Goal: Check status: Check status

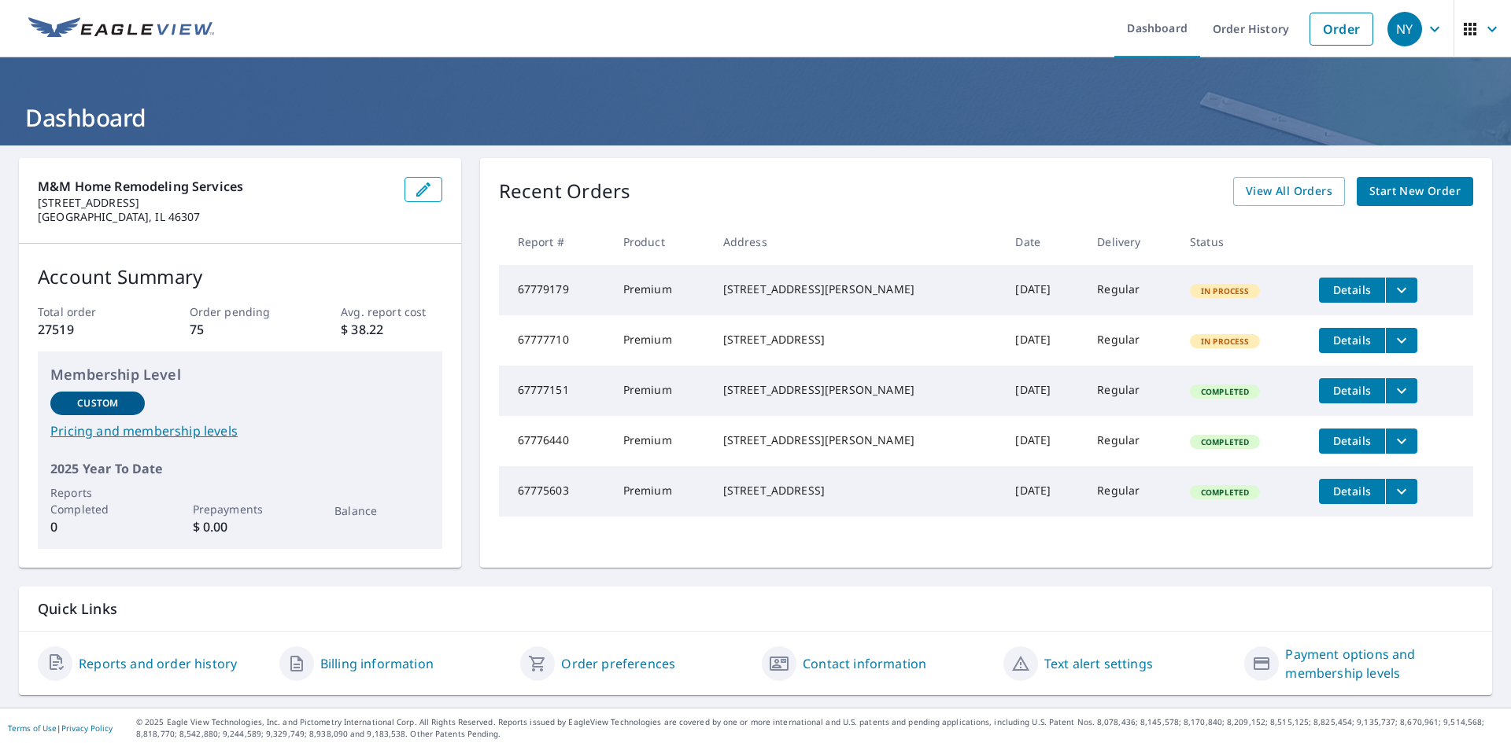
scroll to position [5, 0]
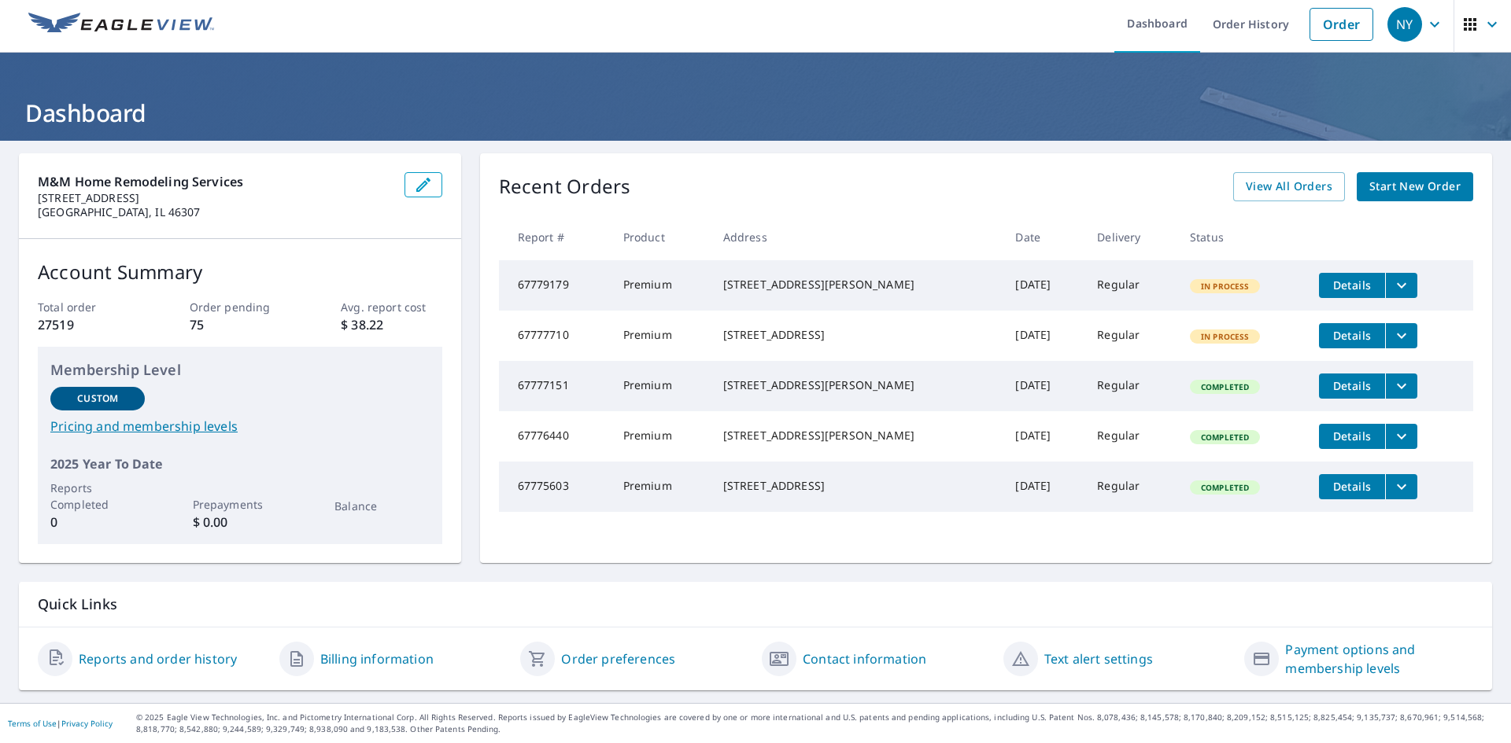
click at [1460, 31] on icon "button" at bounding box center [1469, 24] width 19 height 19
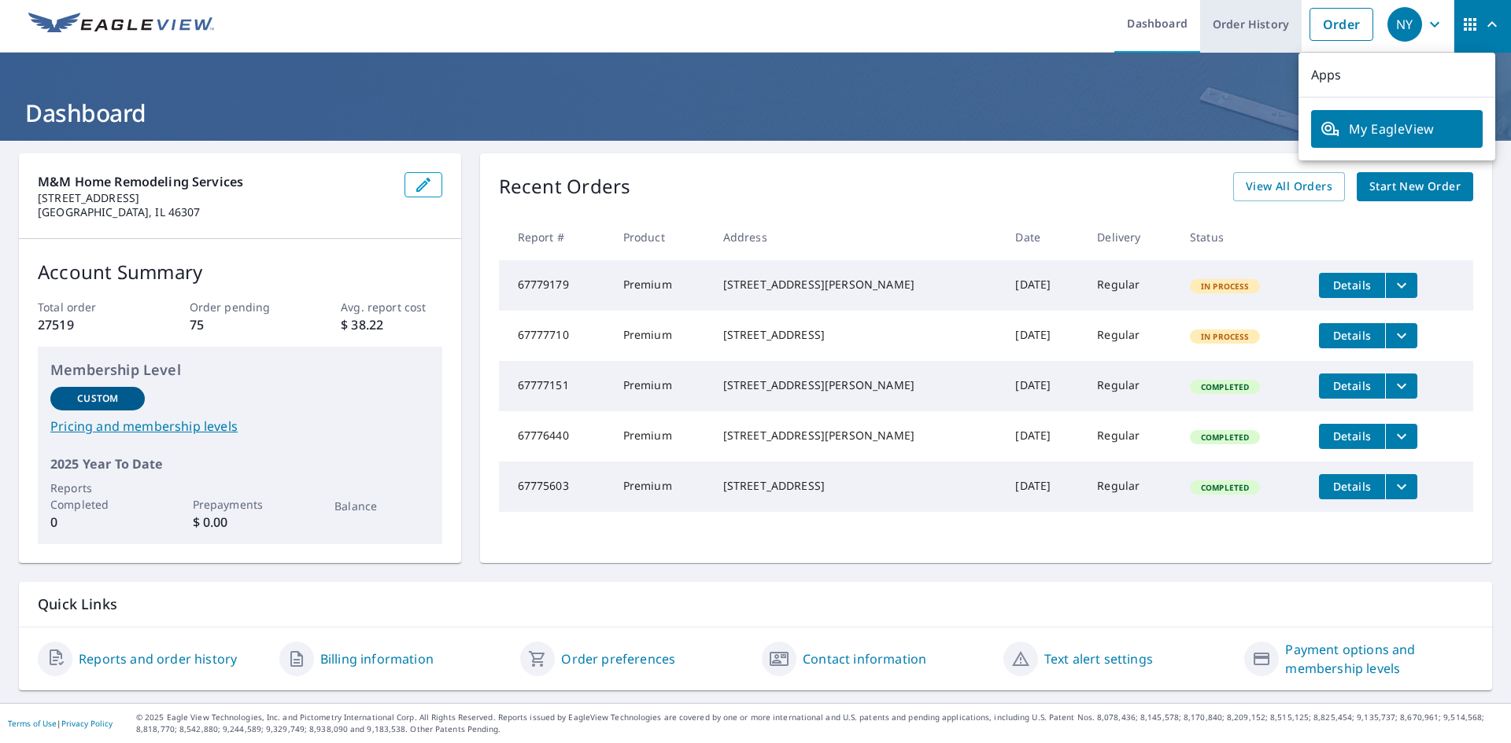
click at [1241, 30] on link "Order History" at bounding box center [1250, 23] width 101 height 57
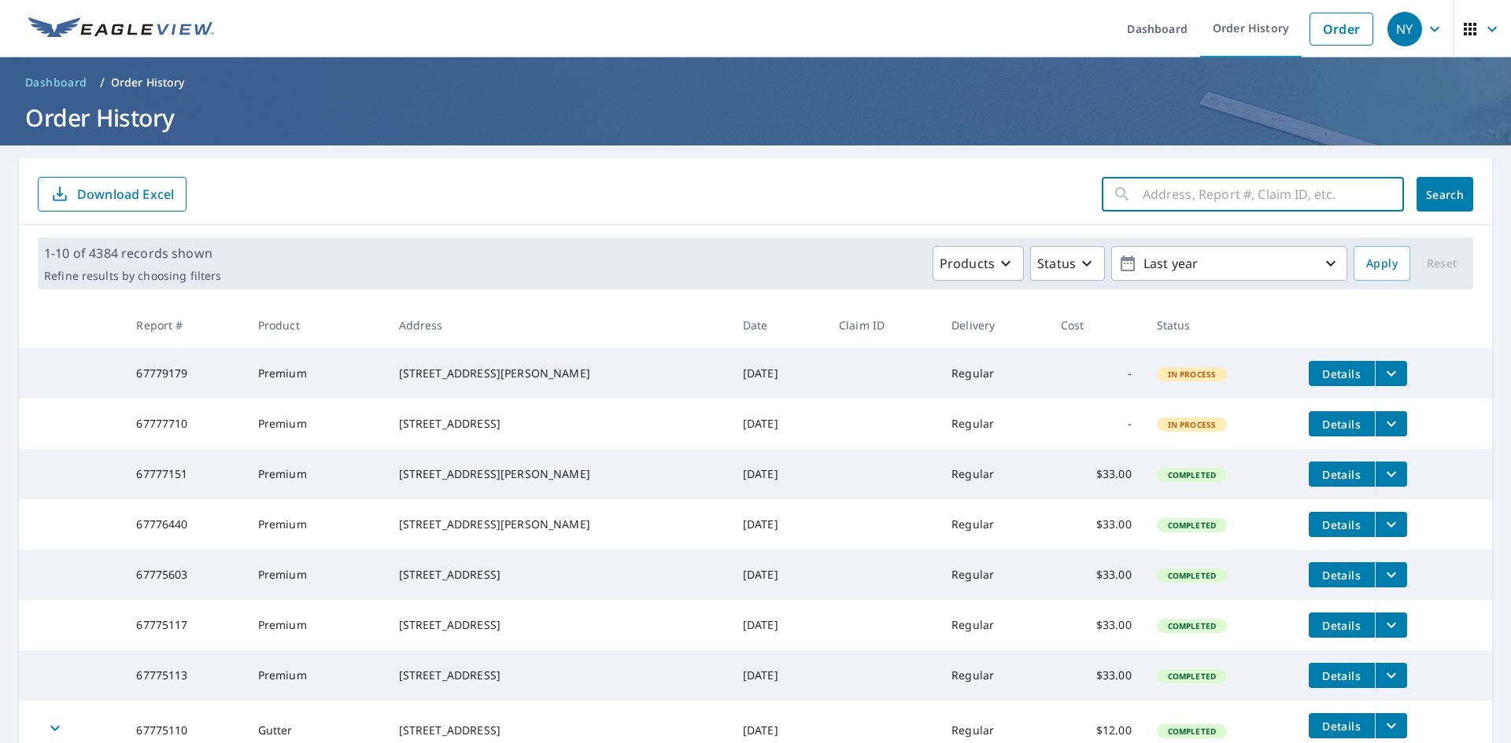
paste input "[STREET_ADDRESS]"
type input "[STREET_ADDRESS]"
click at [1439, 204] on button "Search" at bounding box center [1444, 194] width 57 height 35
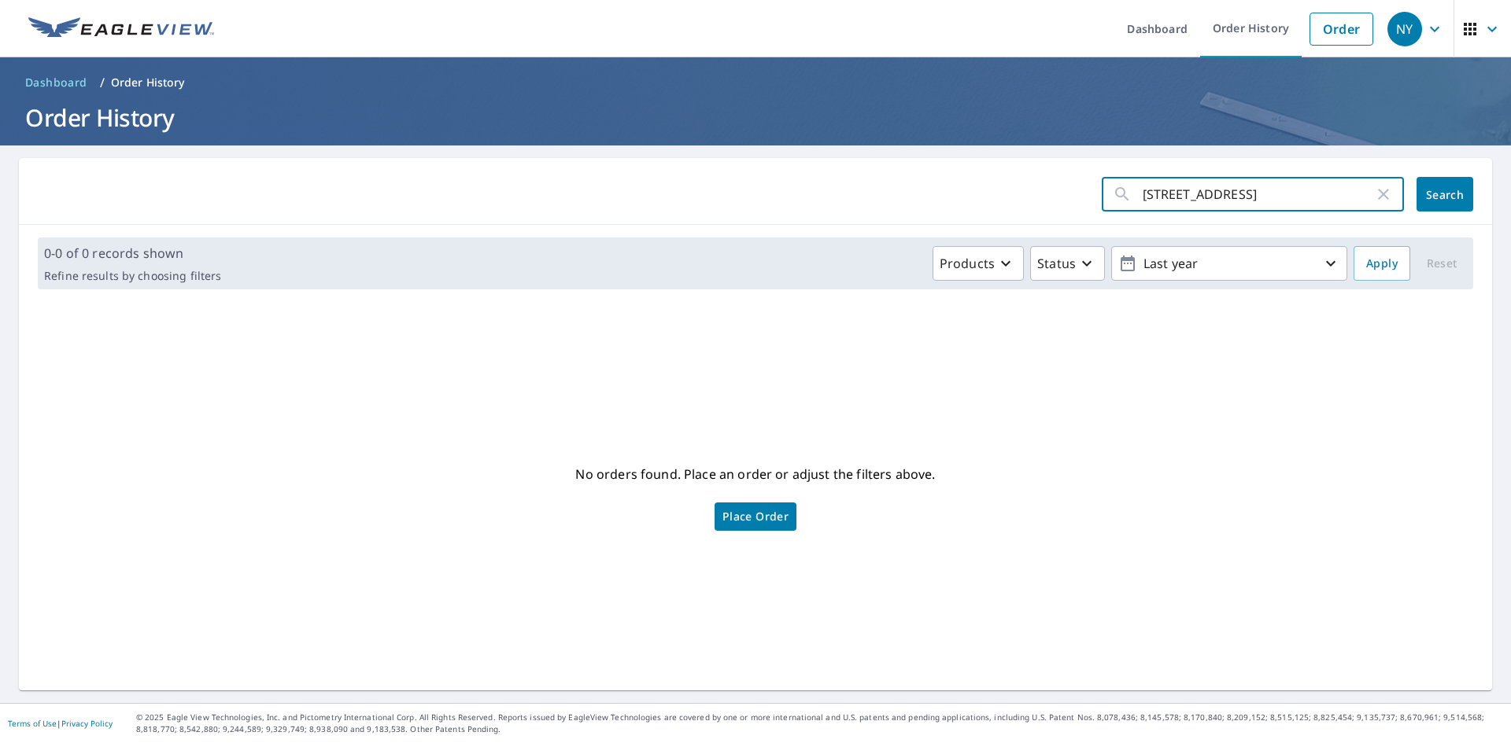
scroll to position [0, 7]
drag, startPoint x: 1310, startPoint y: 194, endPoint x: 1557, endPoint y: 186, distance: 247.2
click at [1510, 186] on html "NY [GEOGRAPHIC_DATA] Dashboard Order History Order NY Dashboard / Order History…" at bounding box center [755, 371] width 1511 height 743
type input "1922 [GEOGRAPHIC_DATA]"
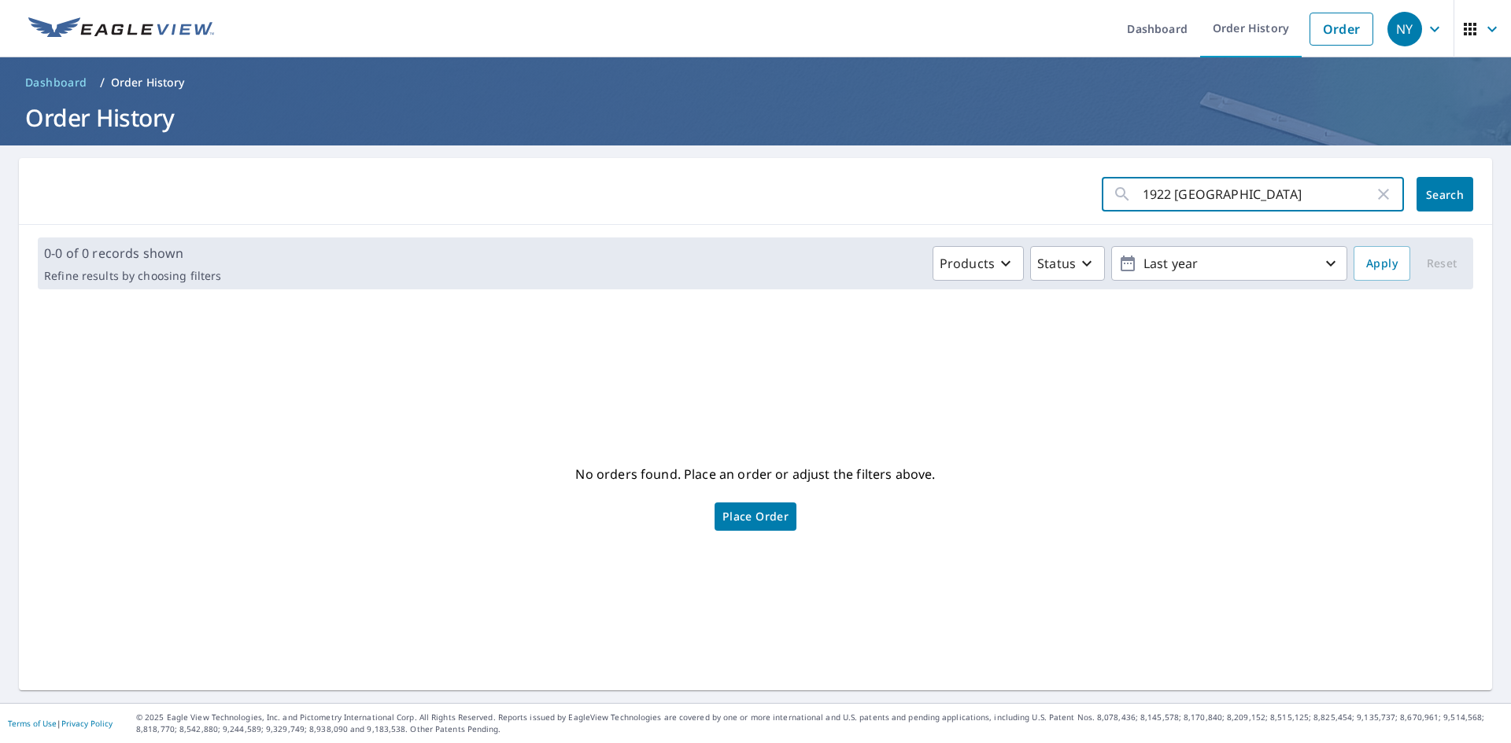
click button "Search" at bounding box center [1444, 194] width 57 height 35
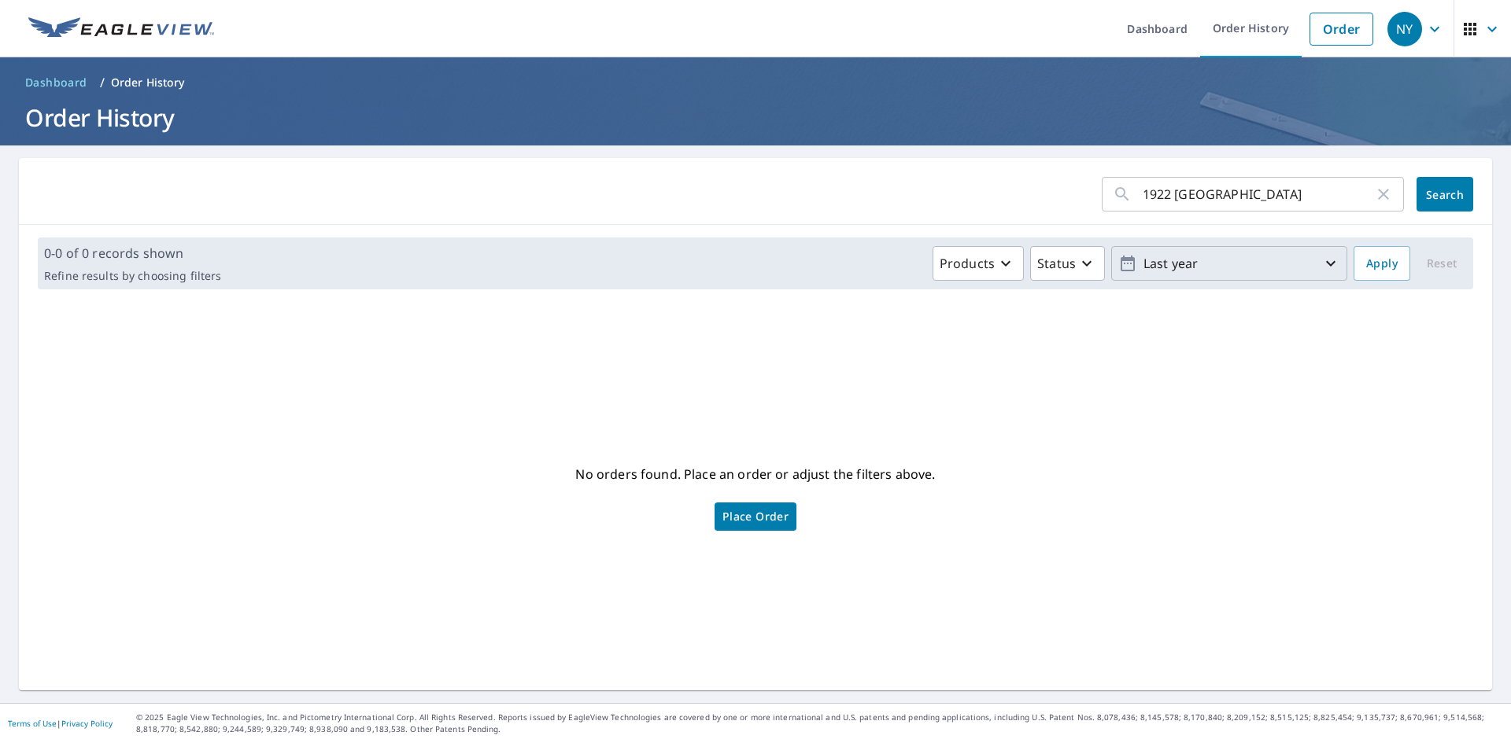
click at [1198, 267] on p "Last year" at bounding box center [1229, 264] width 184 height 28
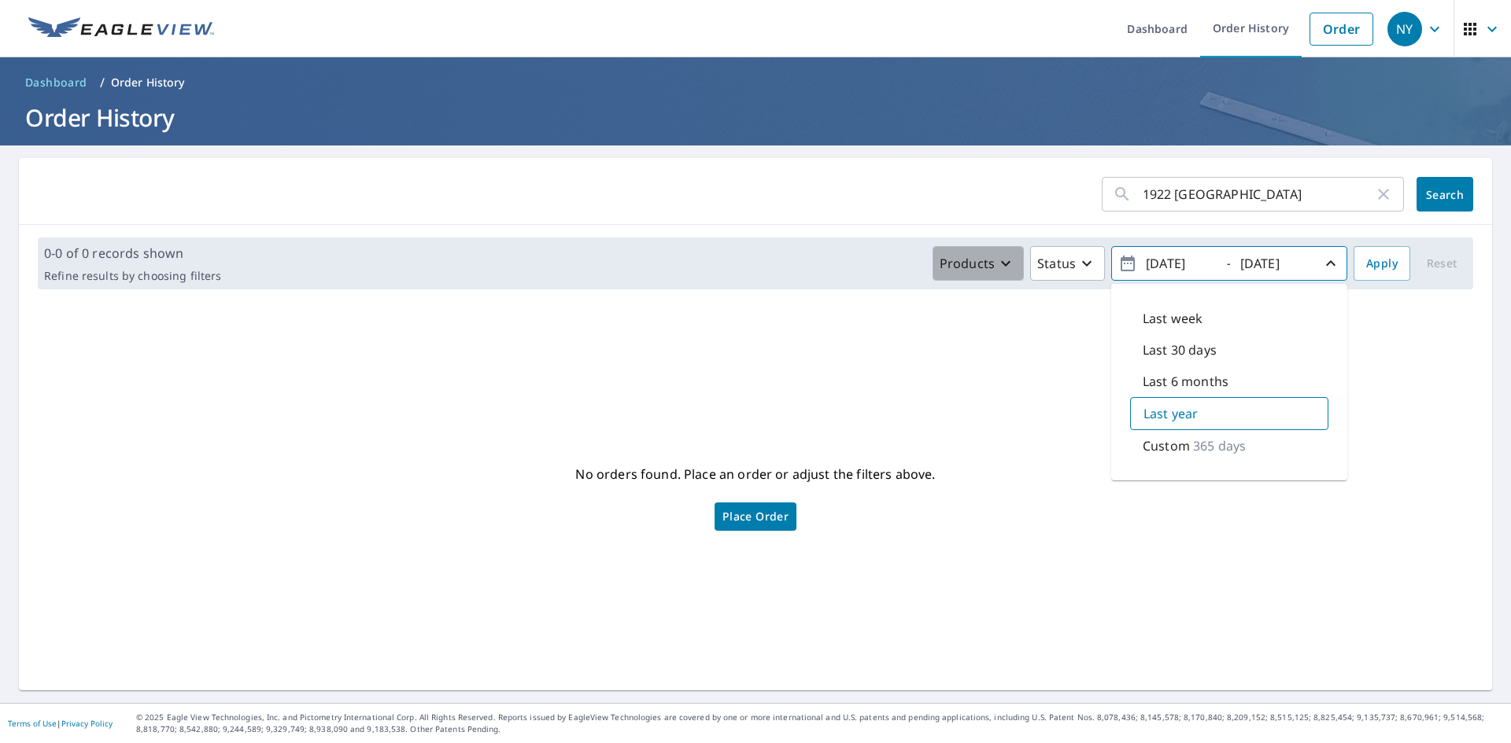
click at [998, 272] on icon "button" at bounding box center [1005, 263] width 19 height 19
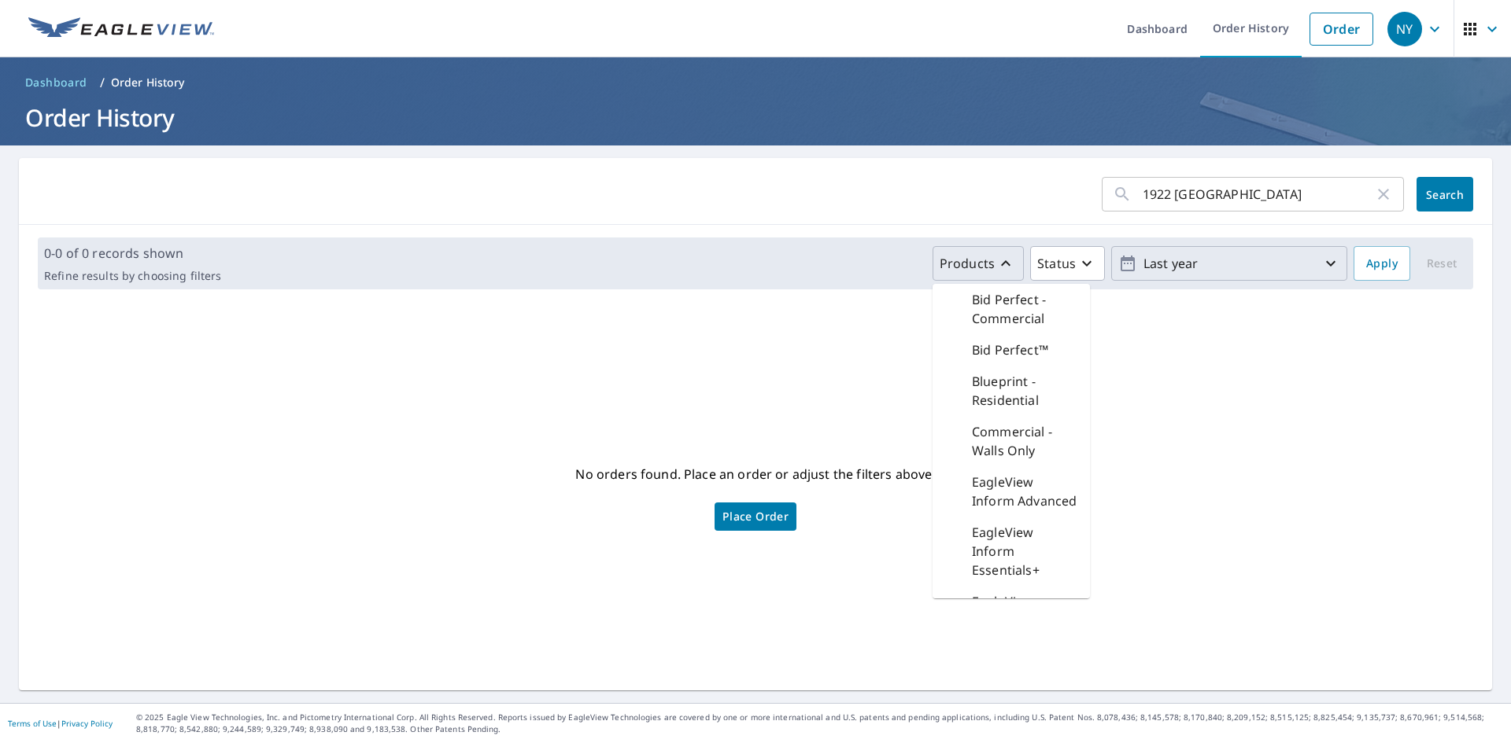
click at [1232, 260] on p "Last year" at bounding box center [1229, 264] width 184 height 28
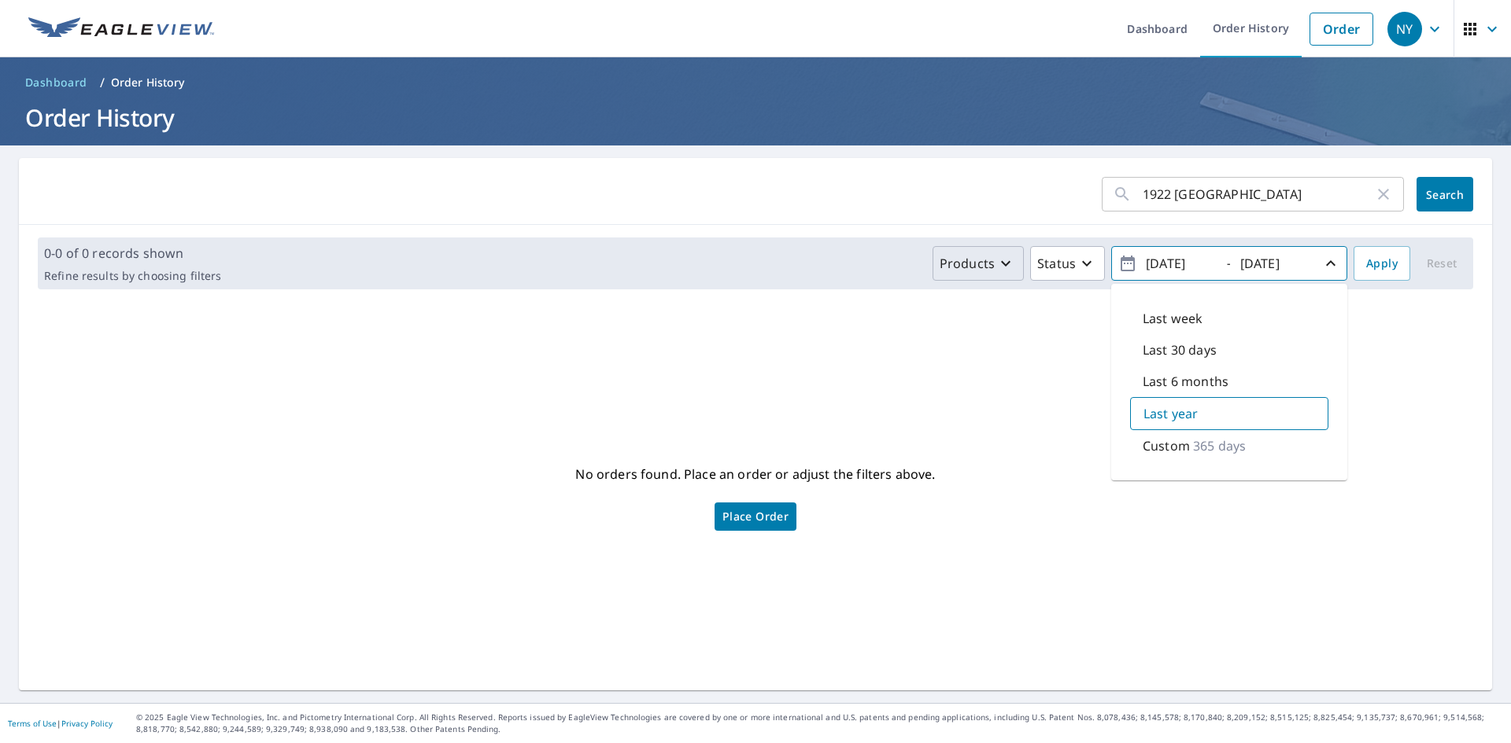
click at [1187, 415] on div "Last year" at bounding box center [1229, 413] width 198 height 33
click at [1404, 411] on div "No orders found. Place an order or adjust the filters above. Place Order" at bounding box center [755, 496] width 1448 height 363
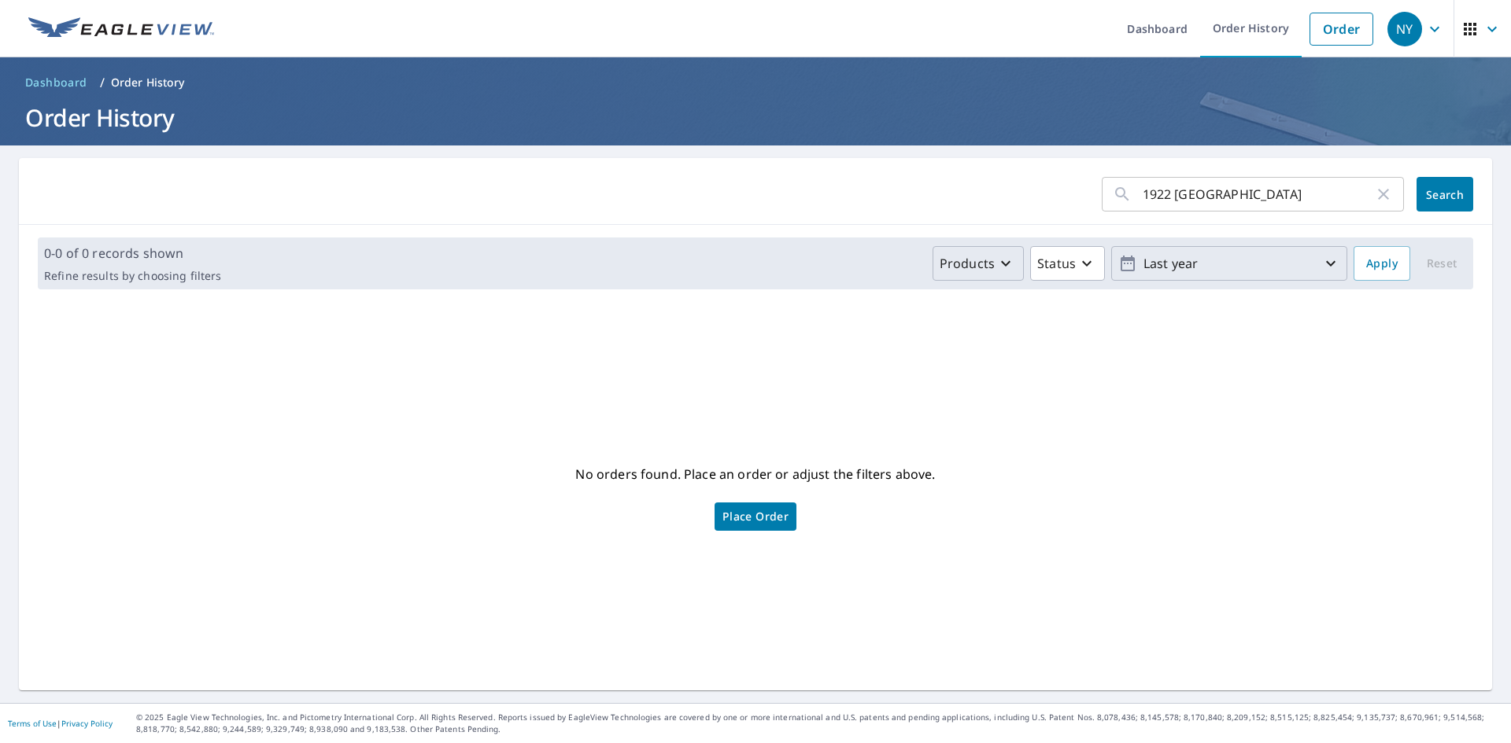
click at [1256, 270] on p "Last year" at bounding box center [1229, 264] width 184 height 28
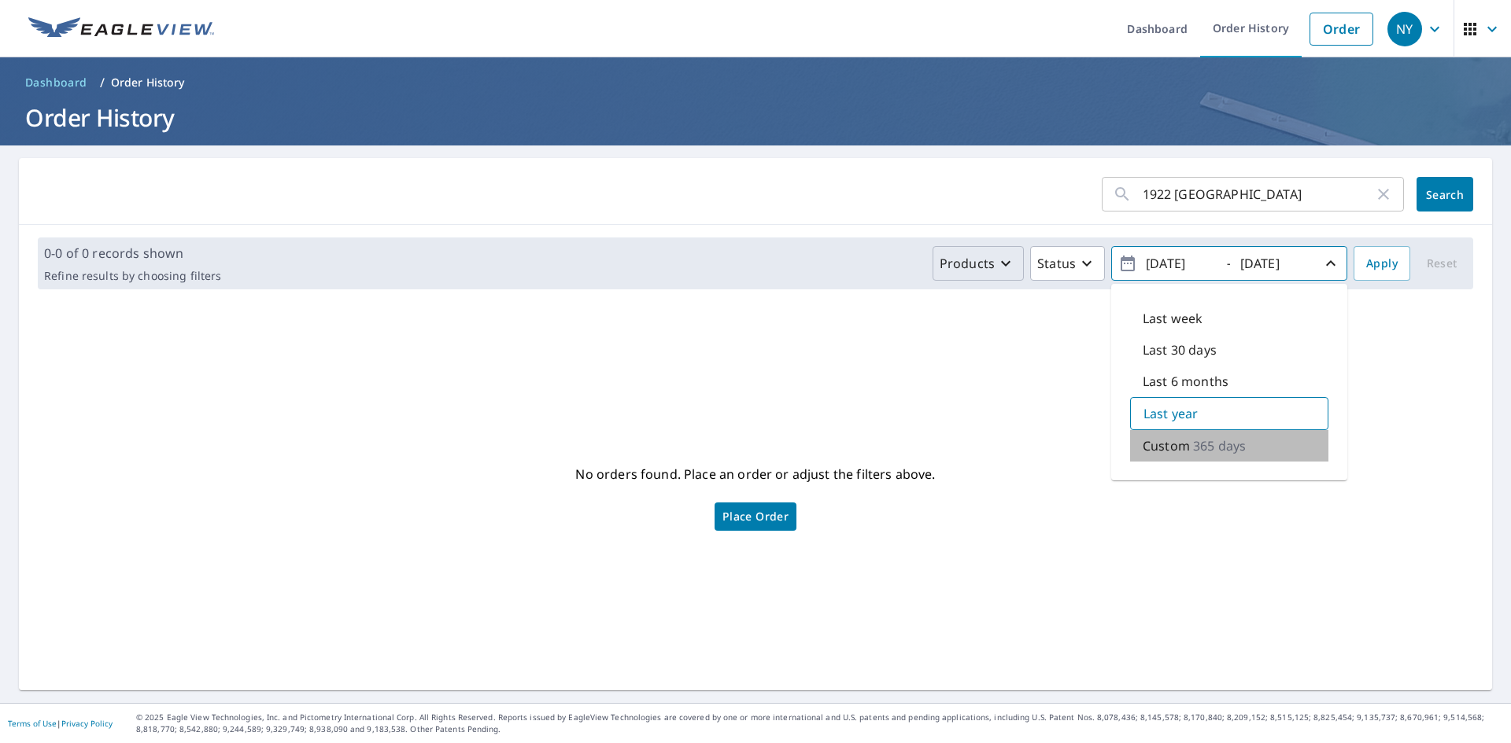
click at [1177, 442] on div "Custom 365 days" at bounding box center [1229, 445] width 198 height 31
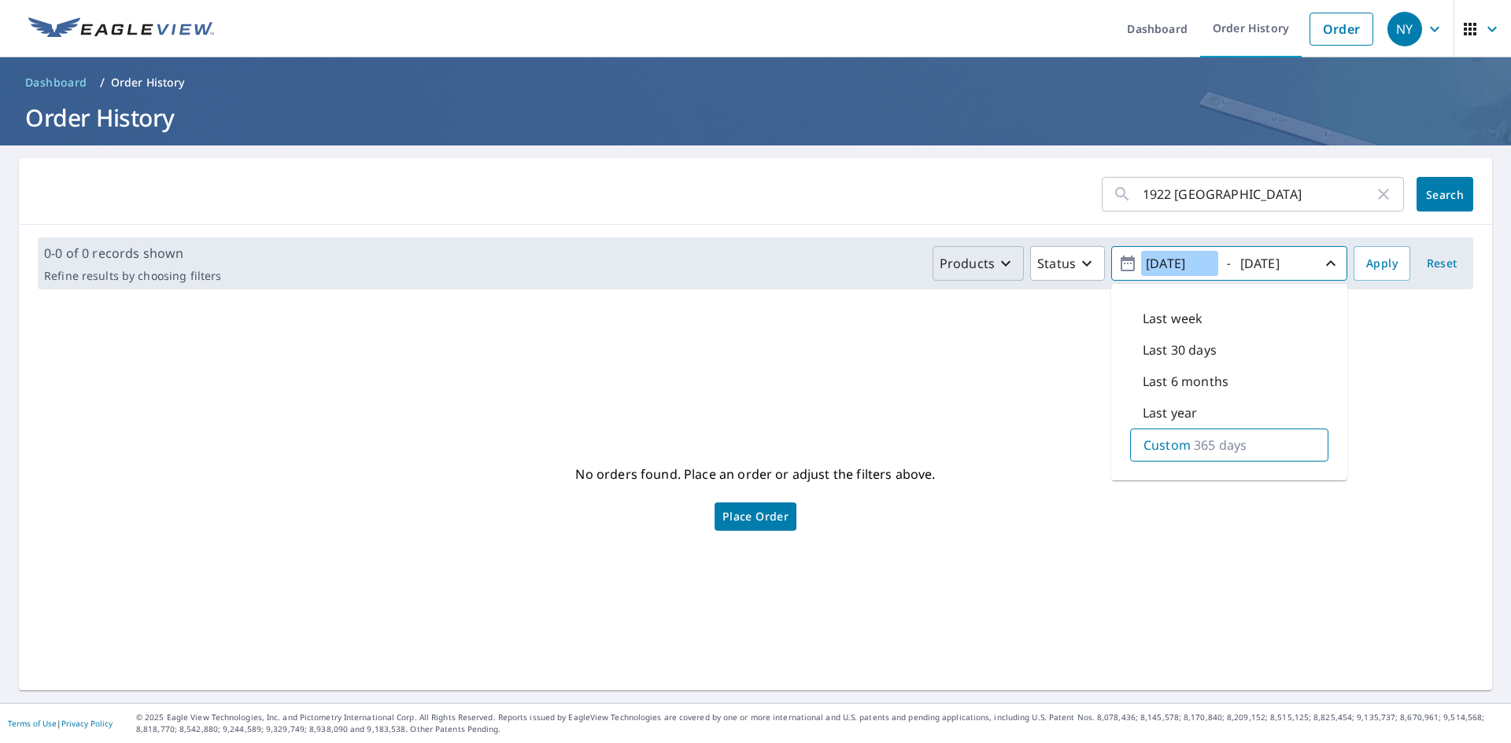
click at [1162, 261] on input "[DATE]" at bounding box center [1179, 263] width 77 height 25
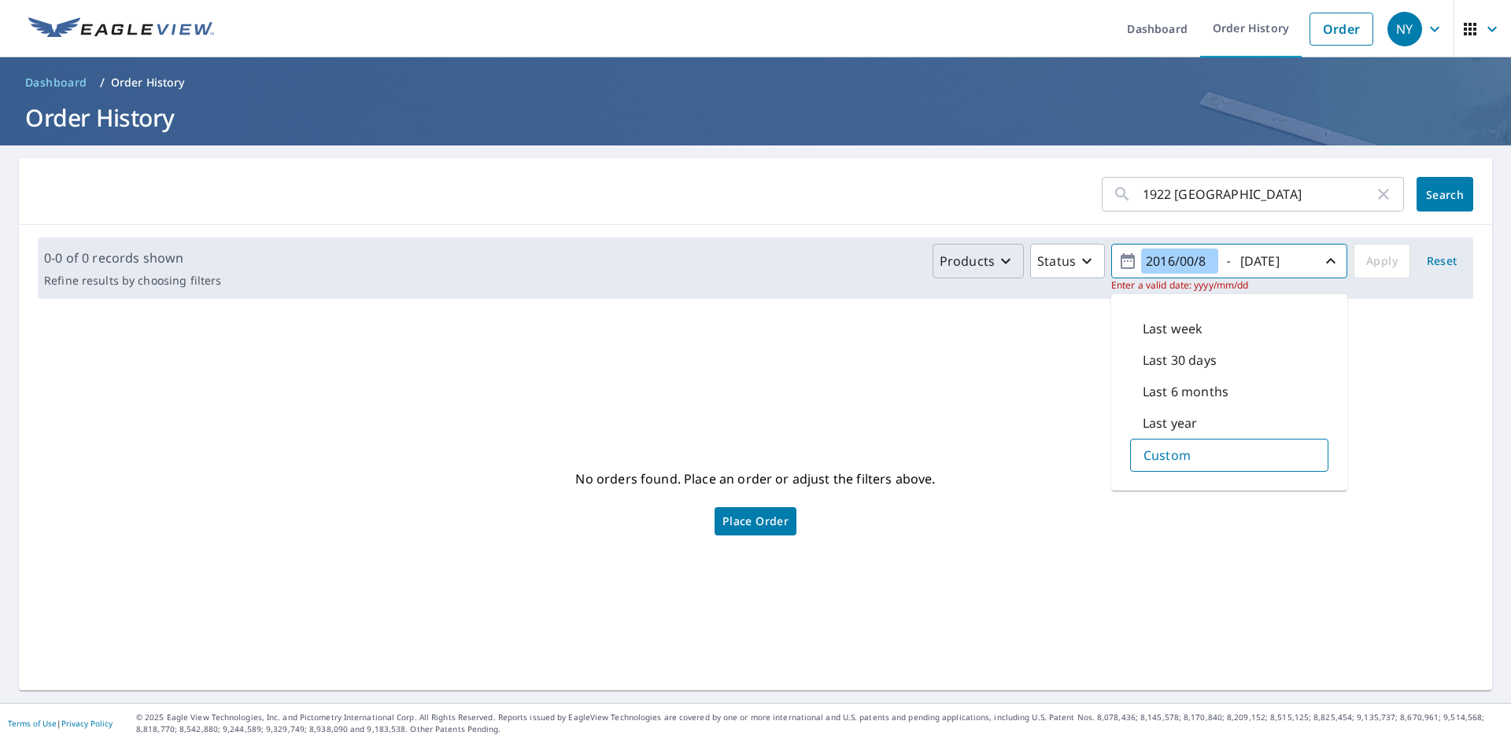
click at [1183, 259] on input "2016/00/8" at bounding box center [1179, 261] width 77 height 25
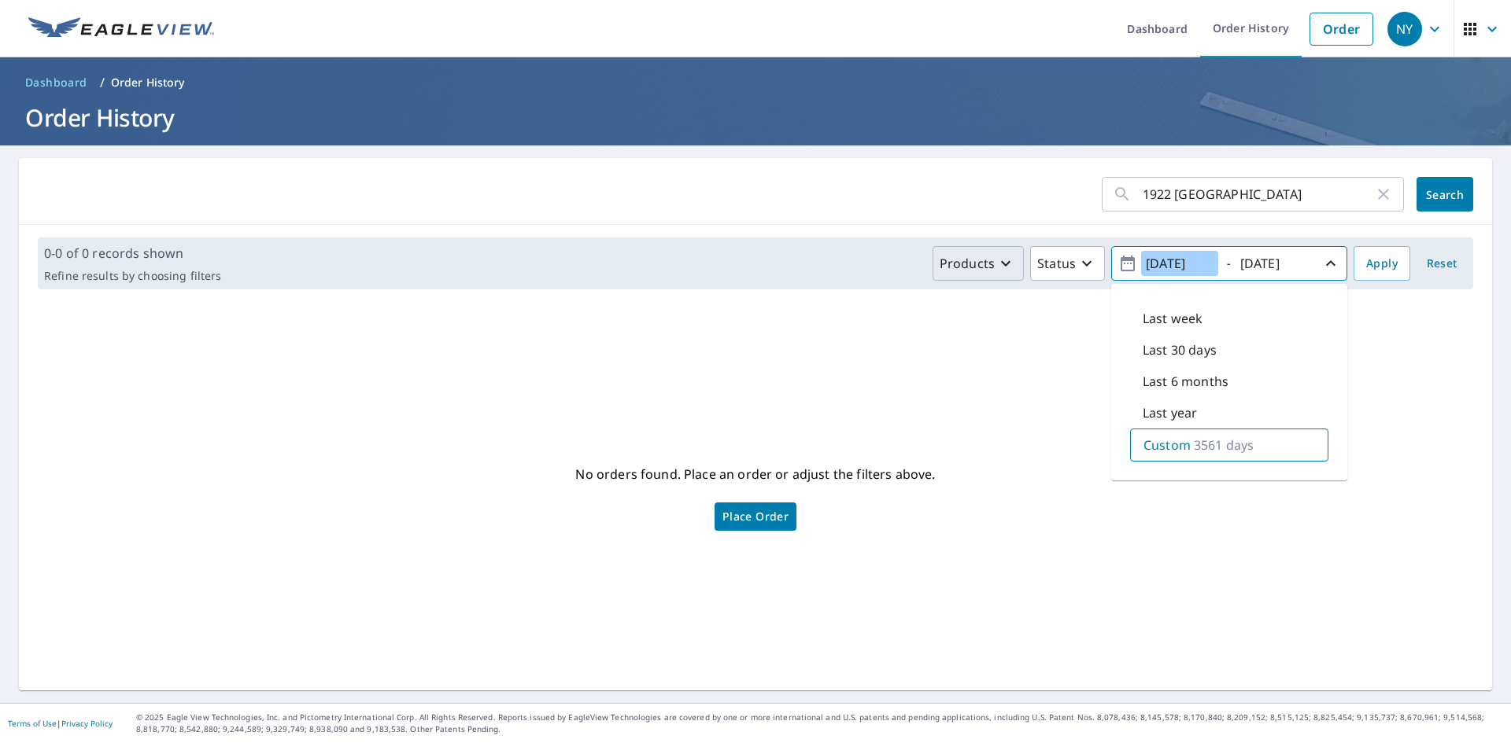
click at [1197, 260] on input "[DATE]" at bounding box center [1179, 263] width 77 height 25
type input "[DATE]"
drag, startPoint x: 1384, startPoint y: 265, endPoint x: 1389, endPoint y: 280, distance: 15.7
click at [1384, 266] on span "Apply" at bounding box center [1381, 264] width 31 height 20
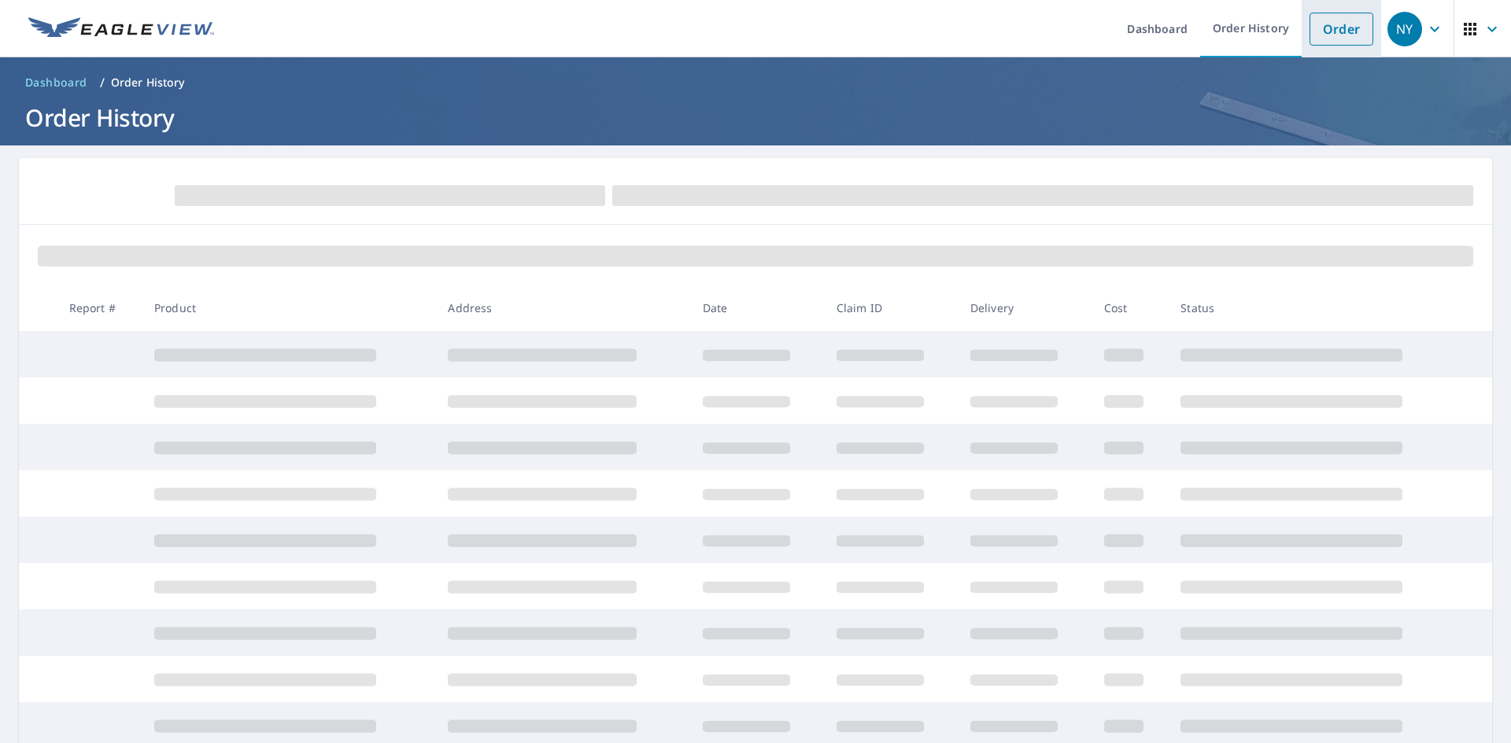
click at [1330, 36] on link "Order" at bounding box center [1341, 29] width 64 height 33
click at [1239, 31] on link "Order History" at bounding box center [1250, 28] width 101 height 57
click at [1232, 35] on link "Order History" at bounding box center [1250, 28] width 101 height 57
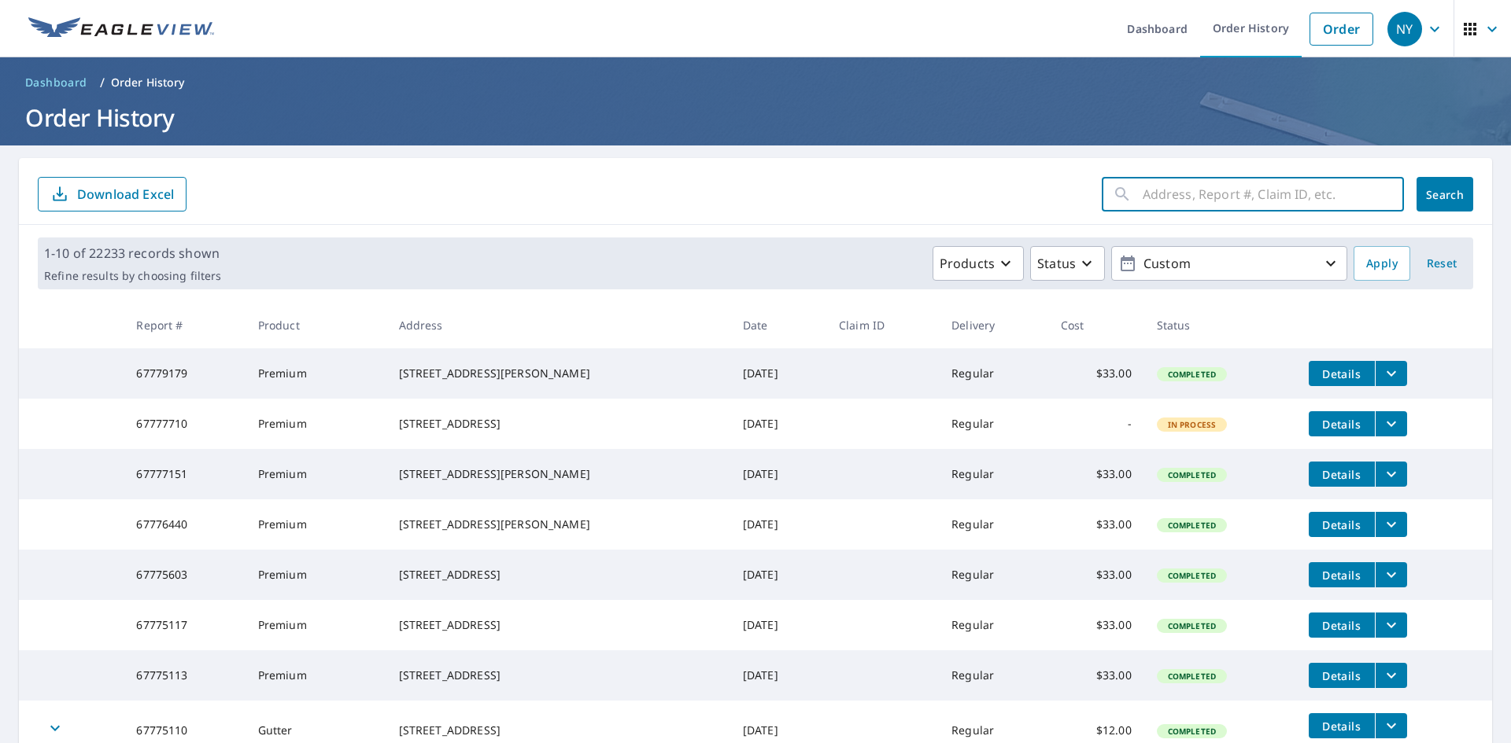
paste input "[STREET_ADDRESS]"
drag, startPoint x: 1347, startPoint y: 193, endPoint x: 1776, endPoint y: 201, distance: 429.6
click at [1510, 201] on html "NY NY Dashboard Order History Order NY Dashboard / Order History Order History …" at bounding box center [755, 371] width 1511 height 743
type input "1922 Hanover Lane"
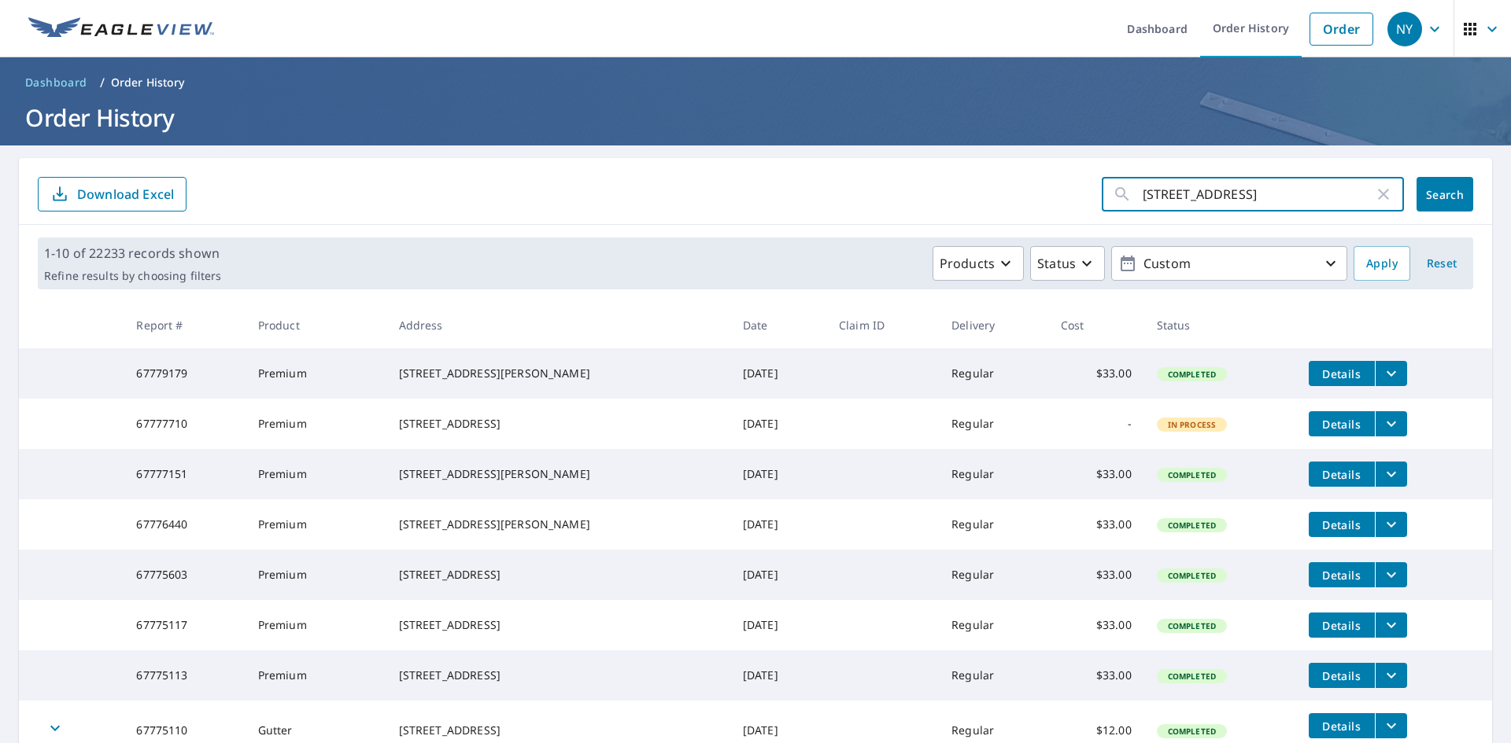
scroll to position [0, 0]
click button "Search" at bounding box center [1444, 194] width 57 height 35
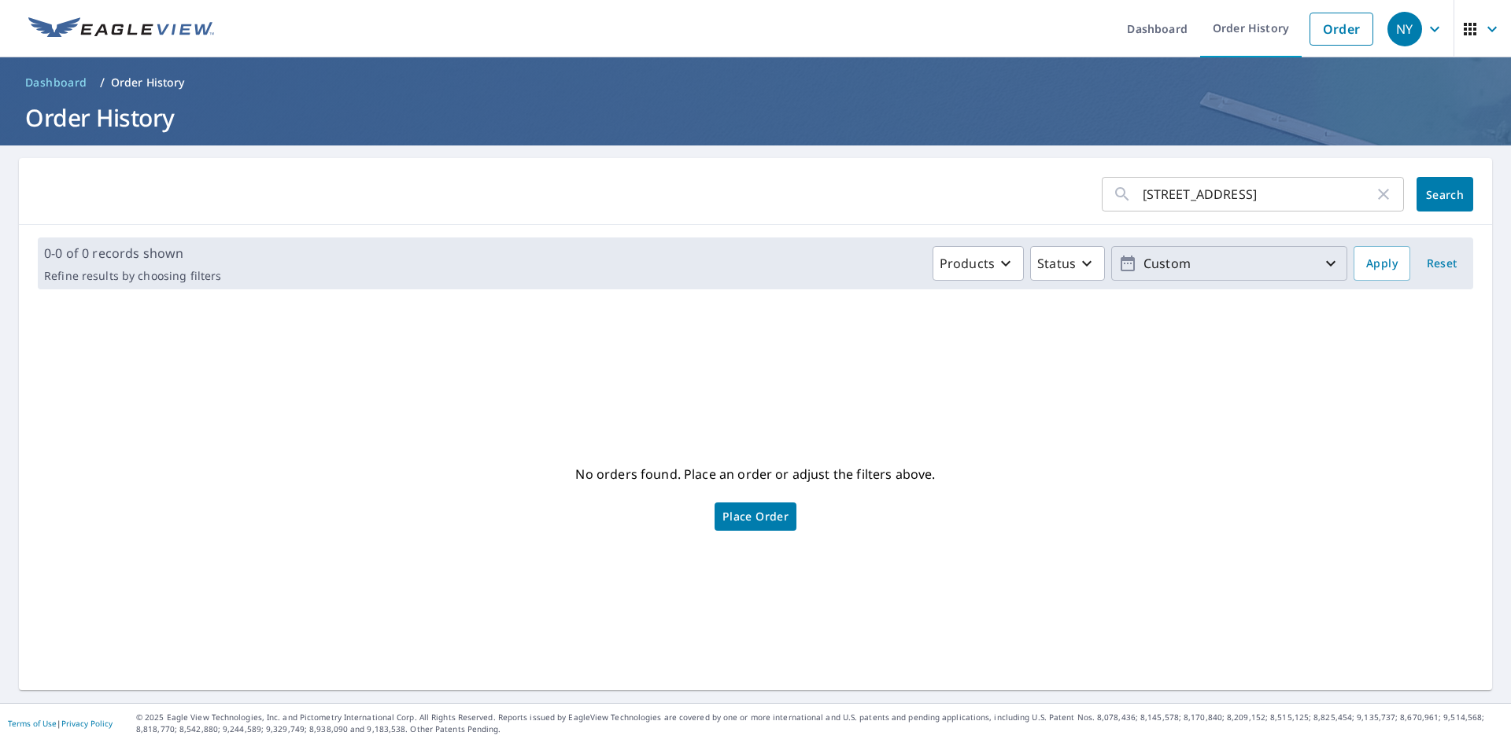
click at [1197, 264] on p "Custom" at bounding box center [1229, 264] width 184 height 28
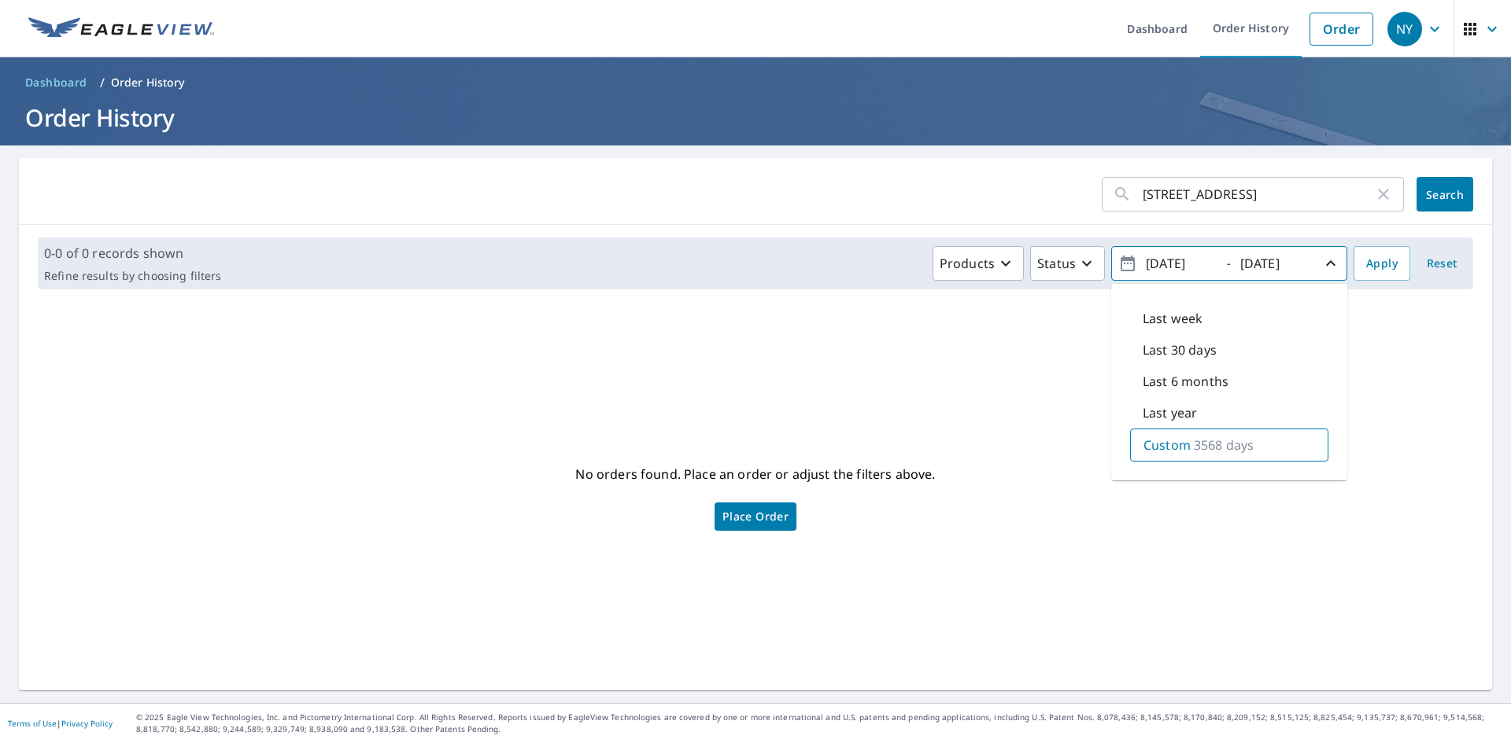
click at [1168, 445] on p "Custom" at bounding box center [1166, 445] width 47 height 19
click at [1164, 260] on input "[DATE]" at bounding box center [1179, 263] width 77 height 25
type input "2023/01/1"
click at [1370, 271] on span "Apply" at bounding box center [1381, 264] width 31 height 20
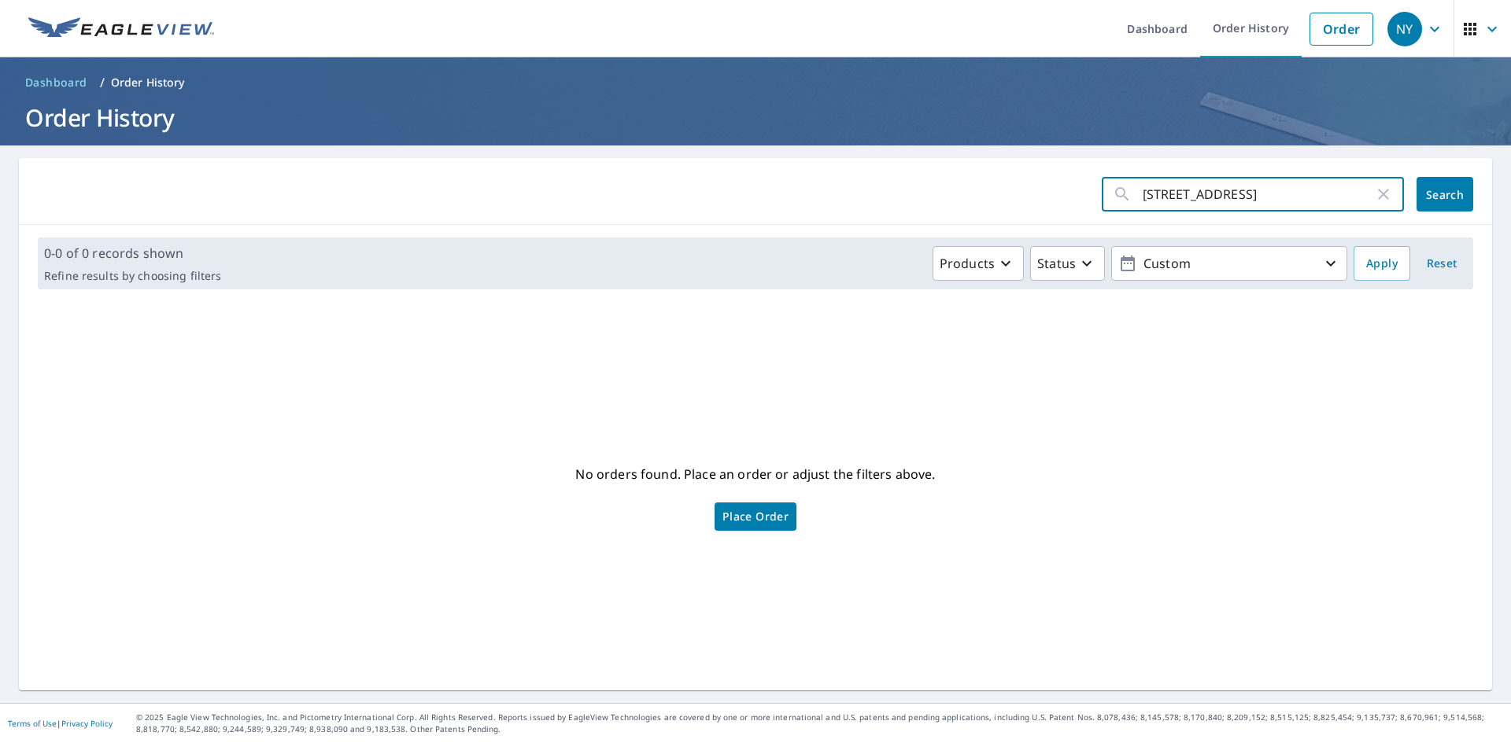
drag, startPoint x: 1262, startPoint y: 200, endPoint x: 1216, endPoint y: 198, distance: 45.7
click at [1216, 198] on input "1922 Hanover Lane" at bounding box center [1257, 194] width 231 height 44
type input "1922 Hanover"
click button "Search" at bounding box center [1444, 194] width 57 height 35
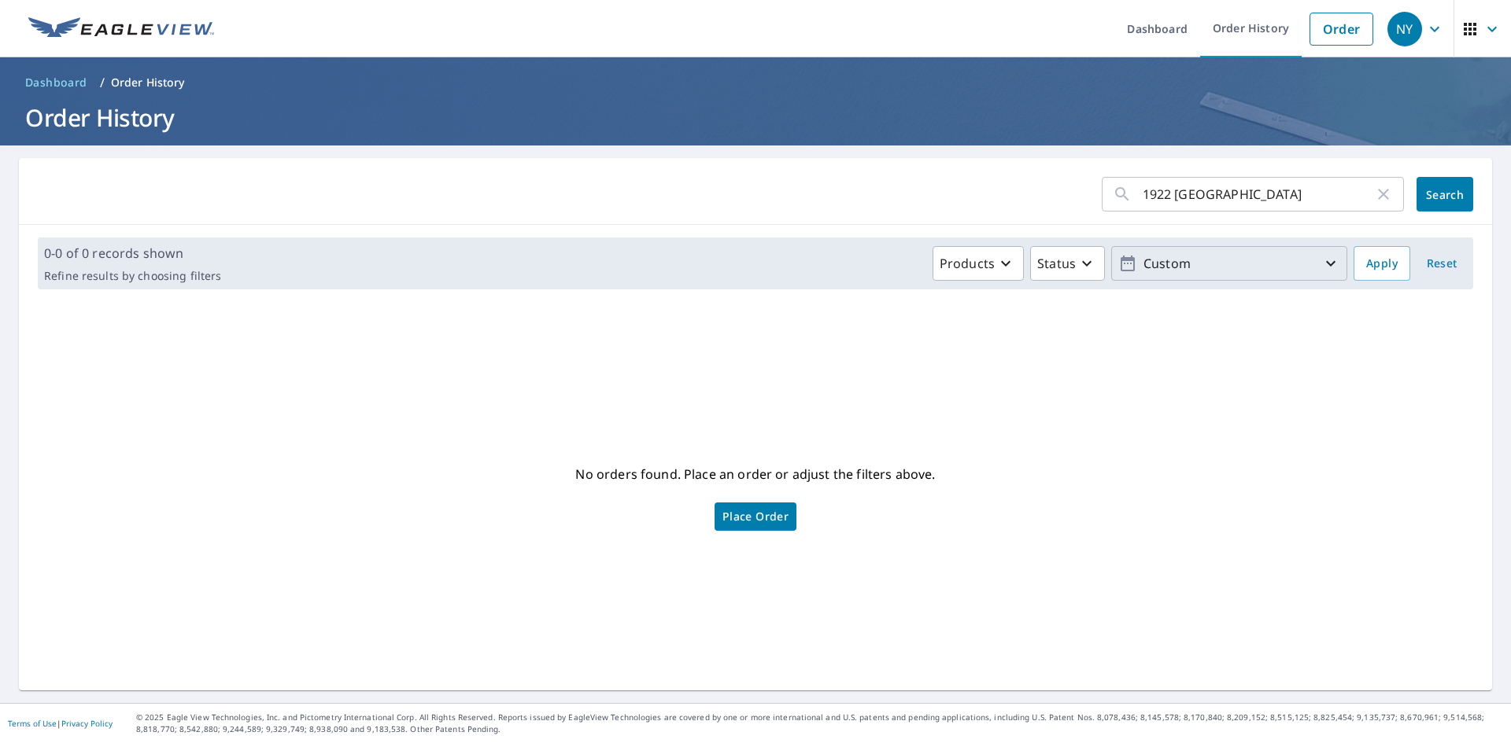
click at [1283, 269] on p "Custom" at bounding box center [1229, 264] width 184 height 28
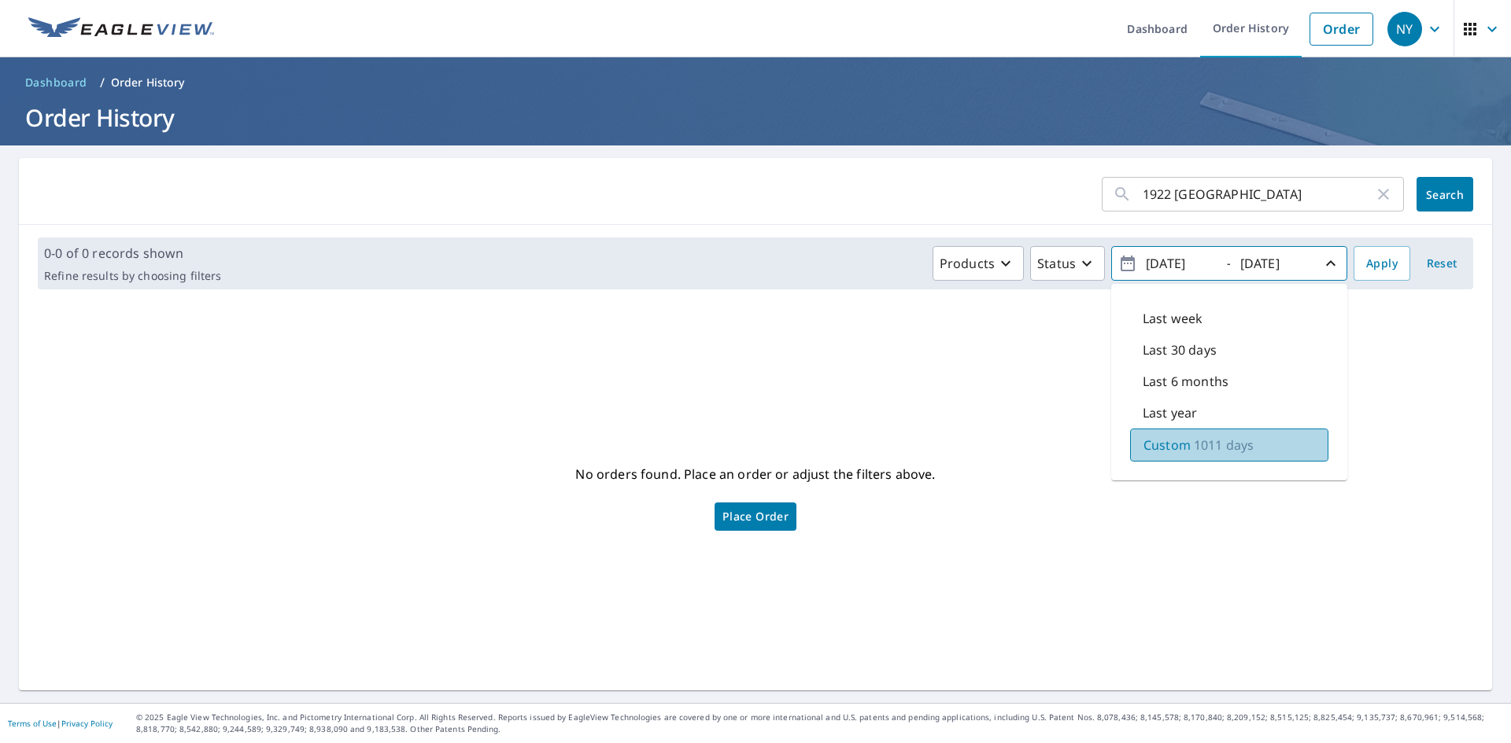
click at [1155, 449] on p "Custom" at bounding box center [1166, 445] width 47 height 19
click at [1270, 264] on input "[DATE]" at bounding box center [1273, 263] width 77 height 25
click at [1279, 262] on input "[DATE]" at bounding box center [1273, 263] width 77 height 25
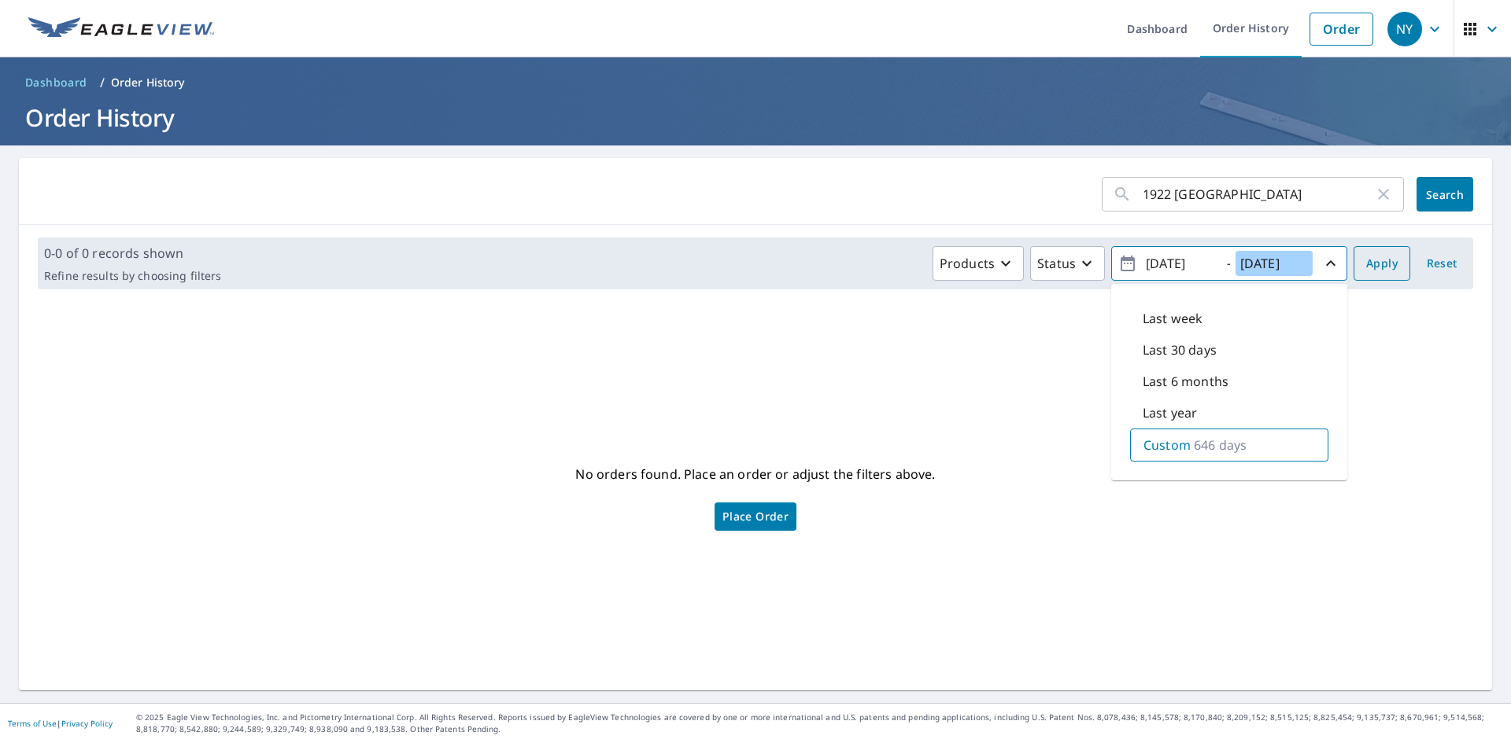
type input "[DATE]"
click at [1366, 261] on span "Apply" at bounding box center [1381, 264] width 31 height 20
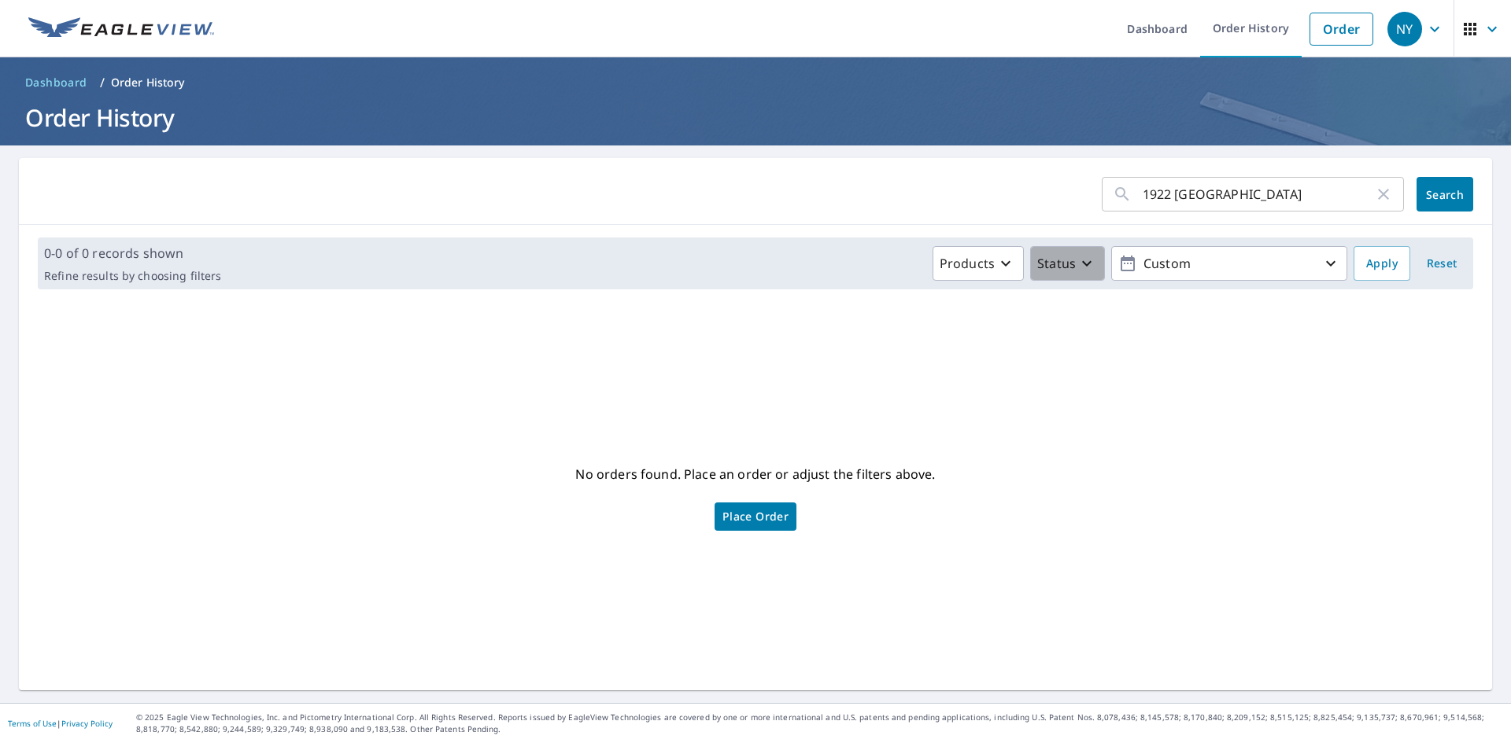
click at [1058, 268] on p "Status" at bounding box center [1056, 263] width 39 height 19
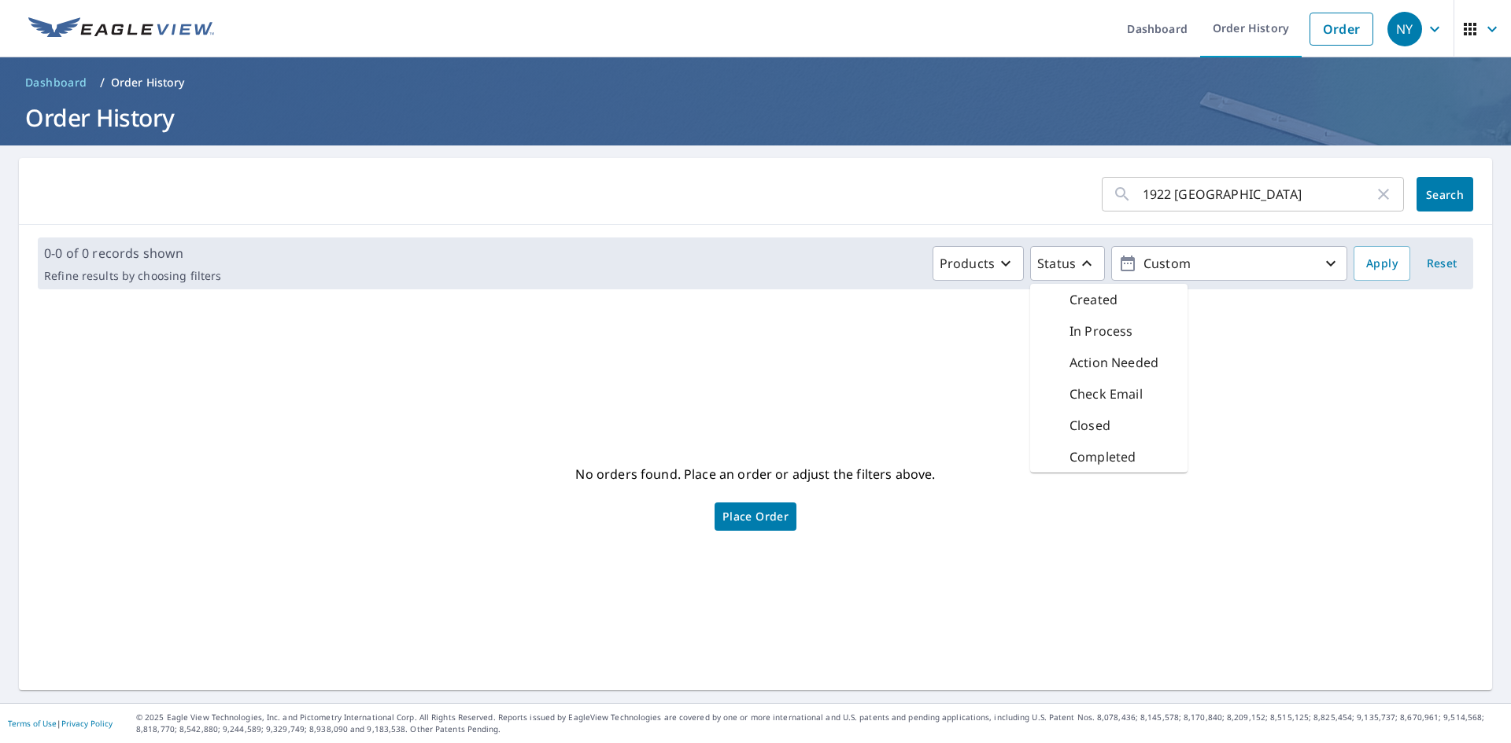
click at [928, 315] on div "No orders found. Place an order or adjust the filters above. Place Order" at bounding box center [755, 496] width 1448 height 363
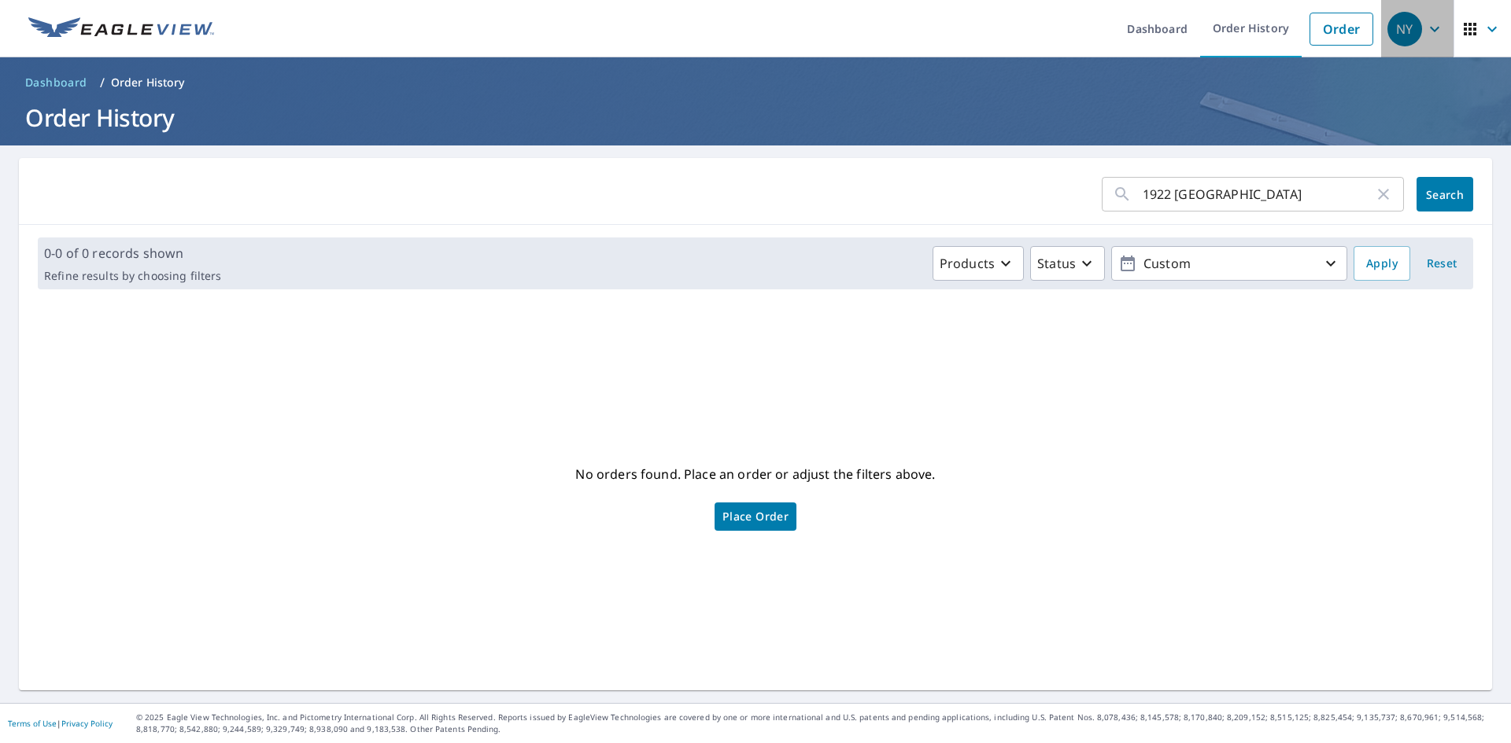
click at [1426, 31] on icon "button" at bounding box center [1434, 29] width 19 height 19
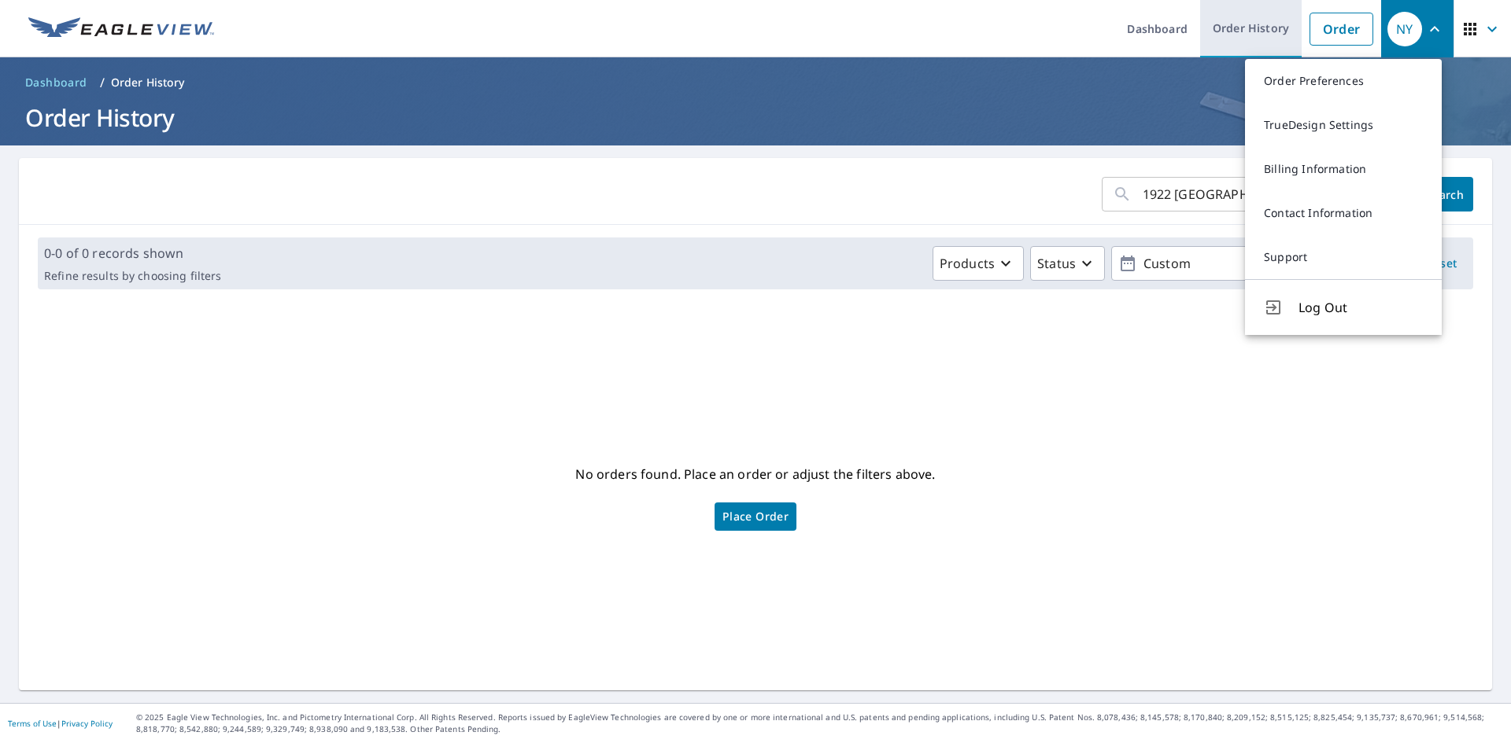
click at [1272, 35] on link "Order History" at bounding box center [1250, 28] width 101 height 57
